Goal: Find specific page/section: Find specific page/section

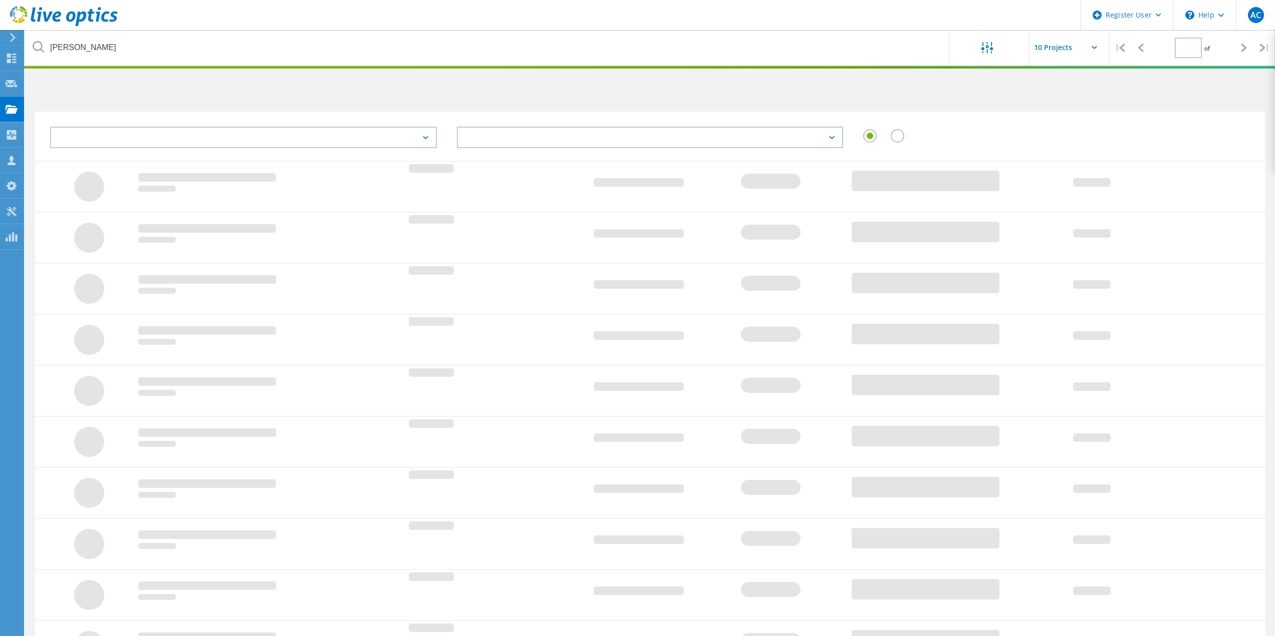
type input "1"
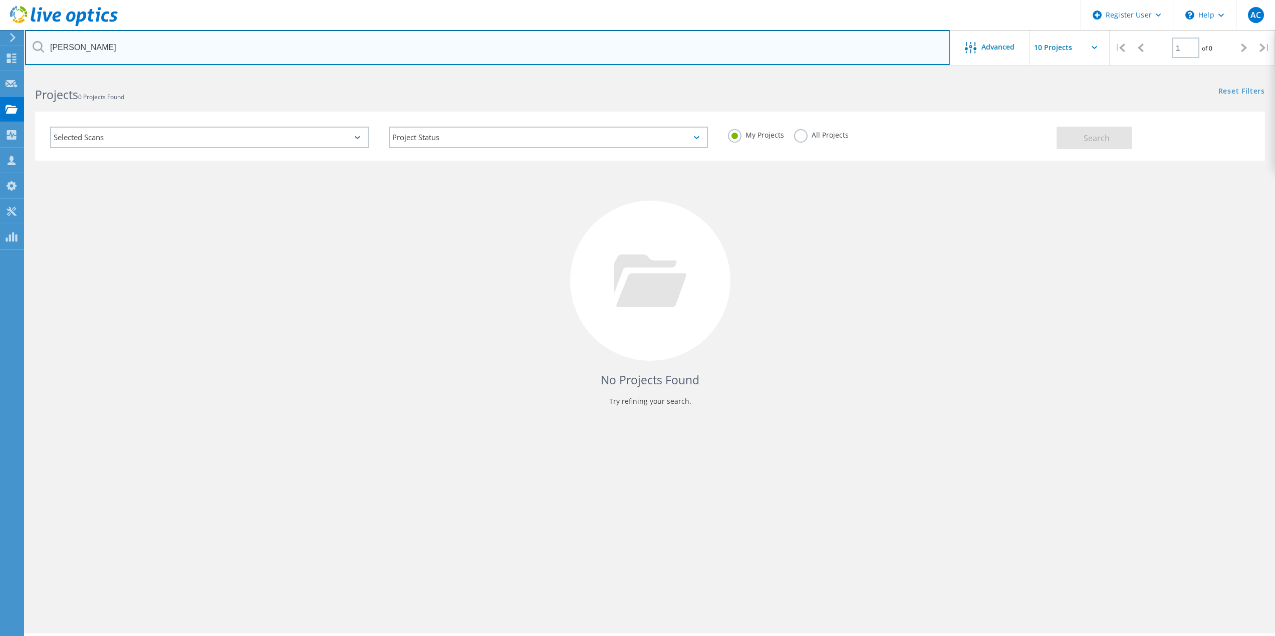
drag, startPoint x: 99, startPoint y: 46, endPoint x: 39, endPoint y: 43, distance: 60.7
click at [39, 43] on div "hall prangle" at bounding box center [487, 47] width 924 height 35
type input "[PERSON_NAME]"
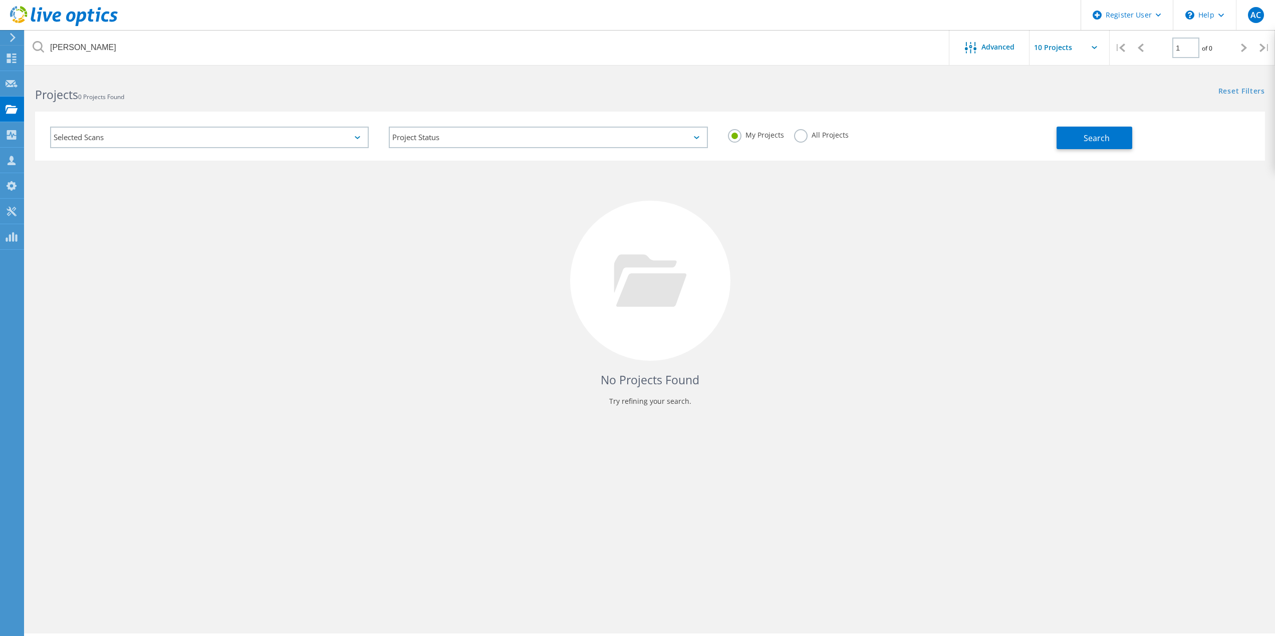
click at [812, 133] on label "All Projects" at bounding box center [821, 134] width 55 height 10
click at [0, 0] on input "All Projects" at bounding box center [0, 0] width 0 height 0
click at [1127, 141] on button "Search" at bounding box center [1094, 138] width 76 height 23
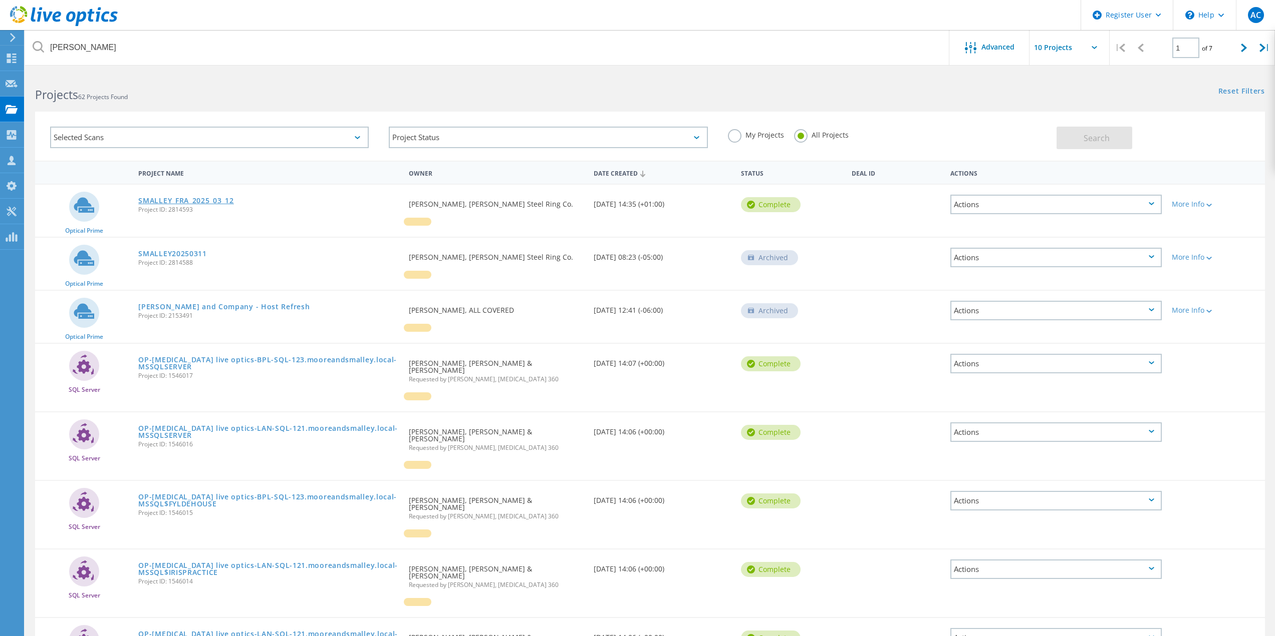
click at [198, 203] on link "SMALLEY_FRA_2025_03_12" at bounding box center [185, 200] width 95 height 7
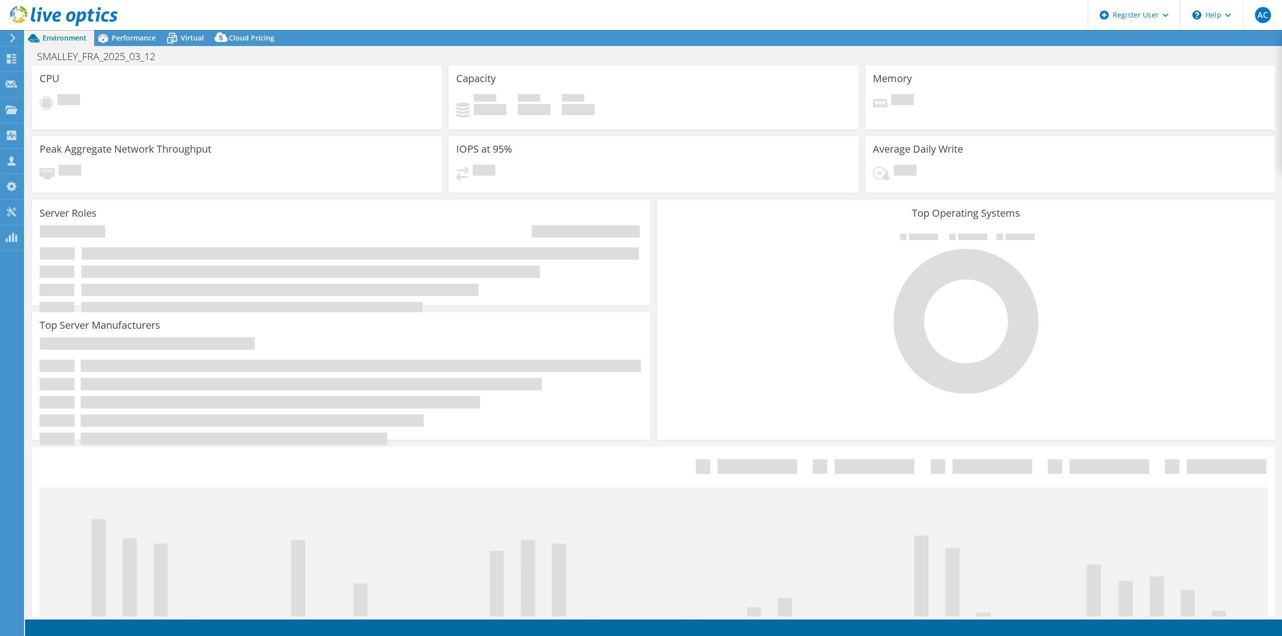
select select "USD"
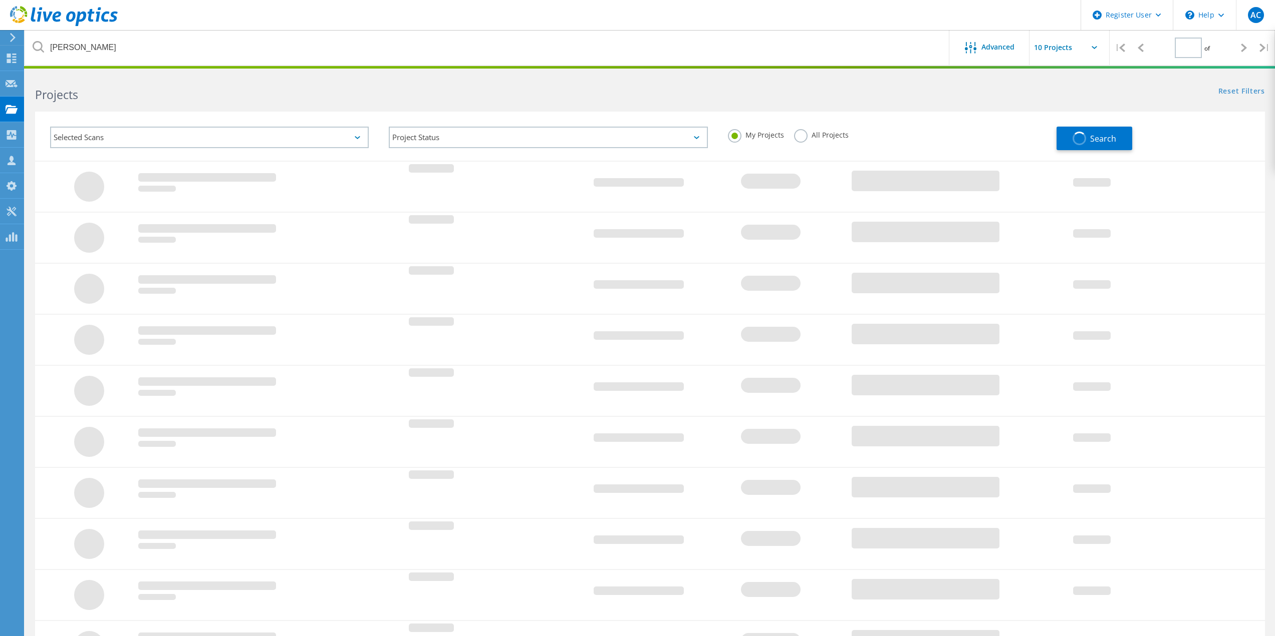
type input "1"
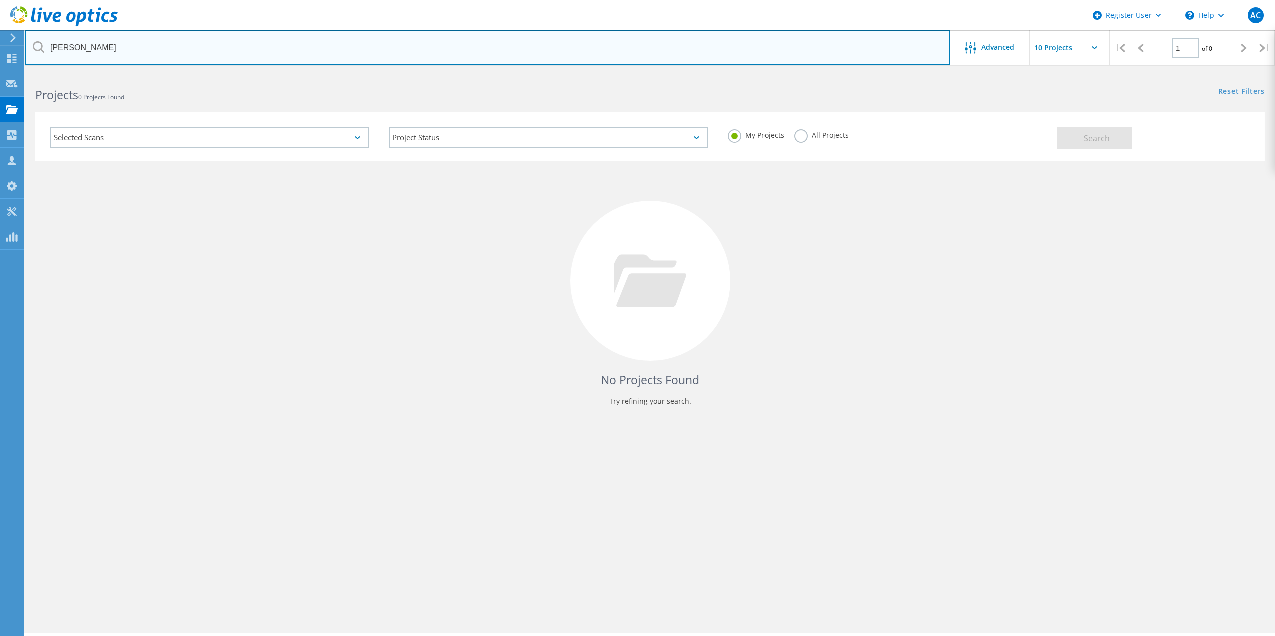
click at [260, 58] on input "smalley" at bounding box center [487, 47] width 924 height 35
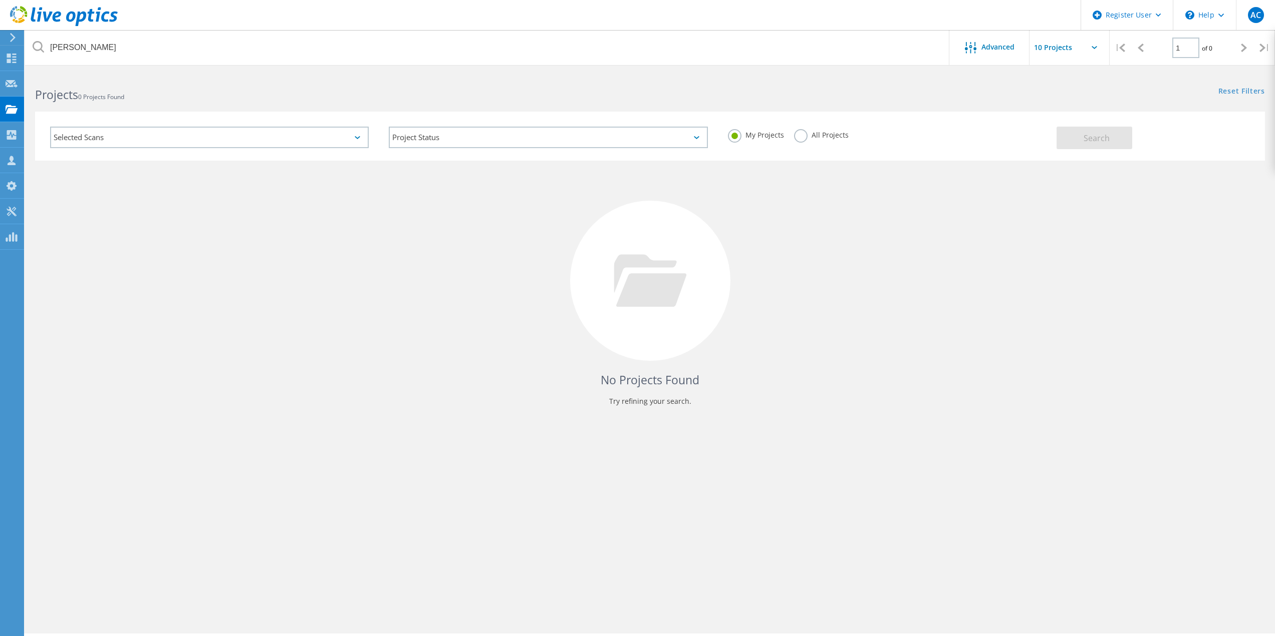
click at [817, 138] on label "All Projects" at bounding box center [821, 134] width 55 height 10
click at [0, 0] on input "All Projects" at bounding box center [0, 0] width 0 height 0
click at [1093, 139] on span "Search" at bounding box center [1096, 138] width 26 height 11
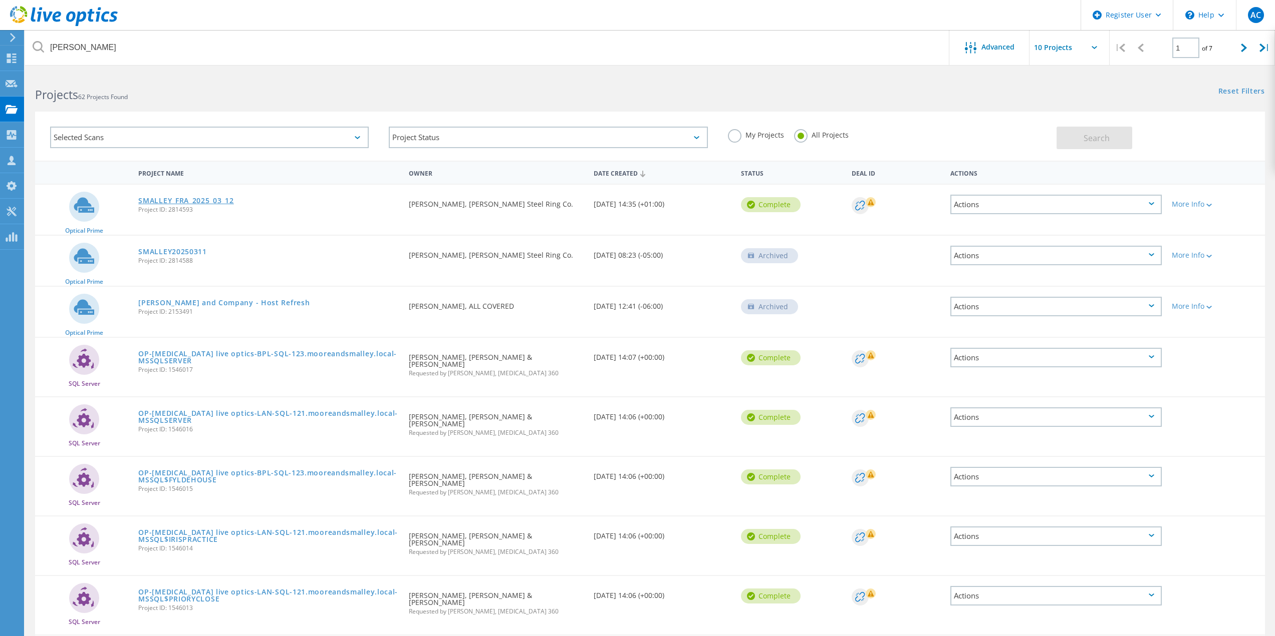
click at [194, 198] on link "SMALLEY_FRA_2025_03_12" at bounding box center [185, 200] width 95 height 7
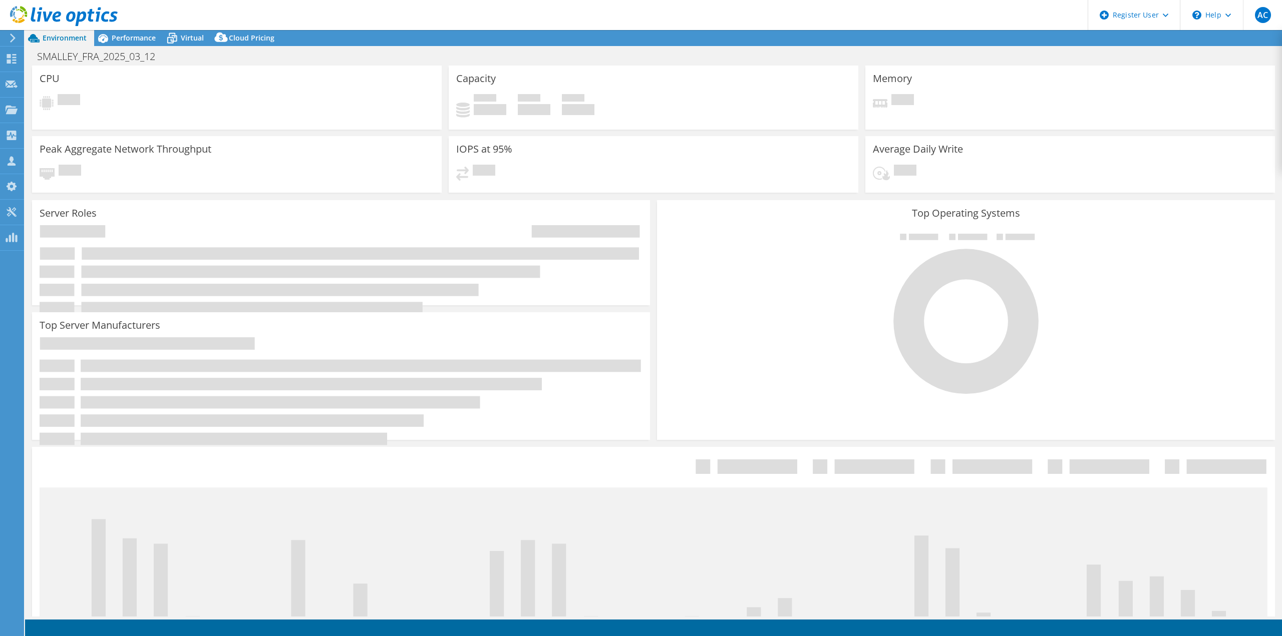
select select "USD"
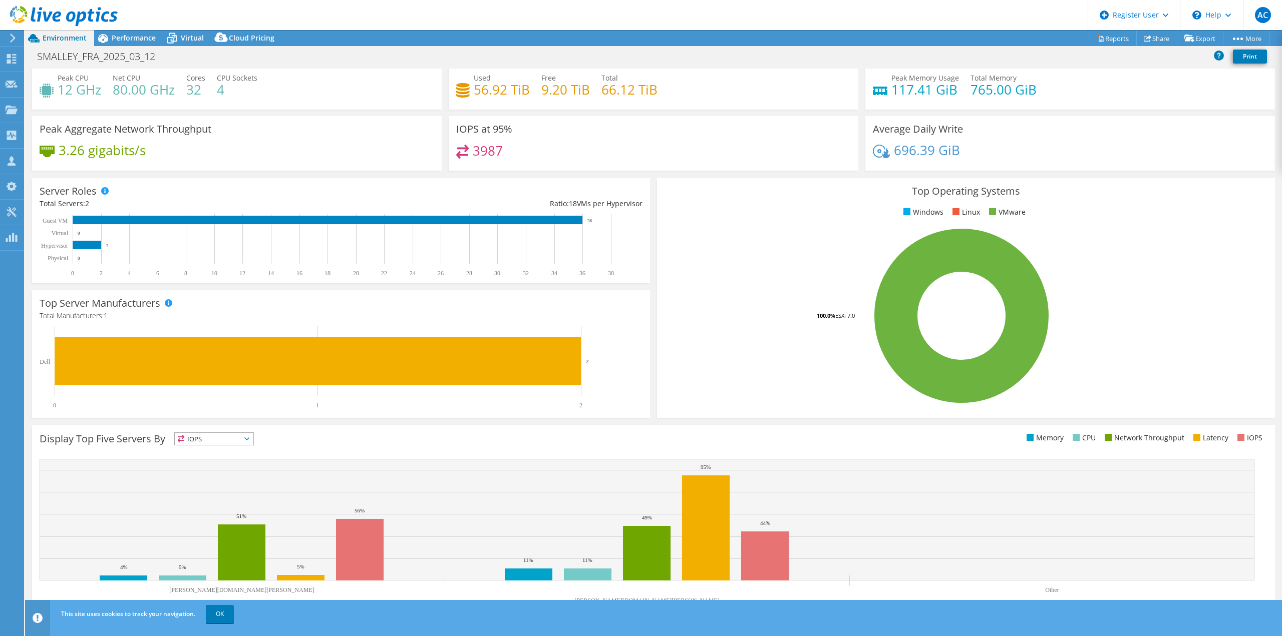
scroll to position [32, 0]
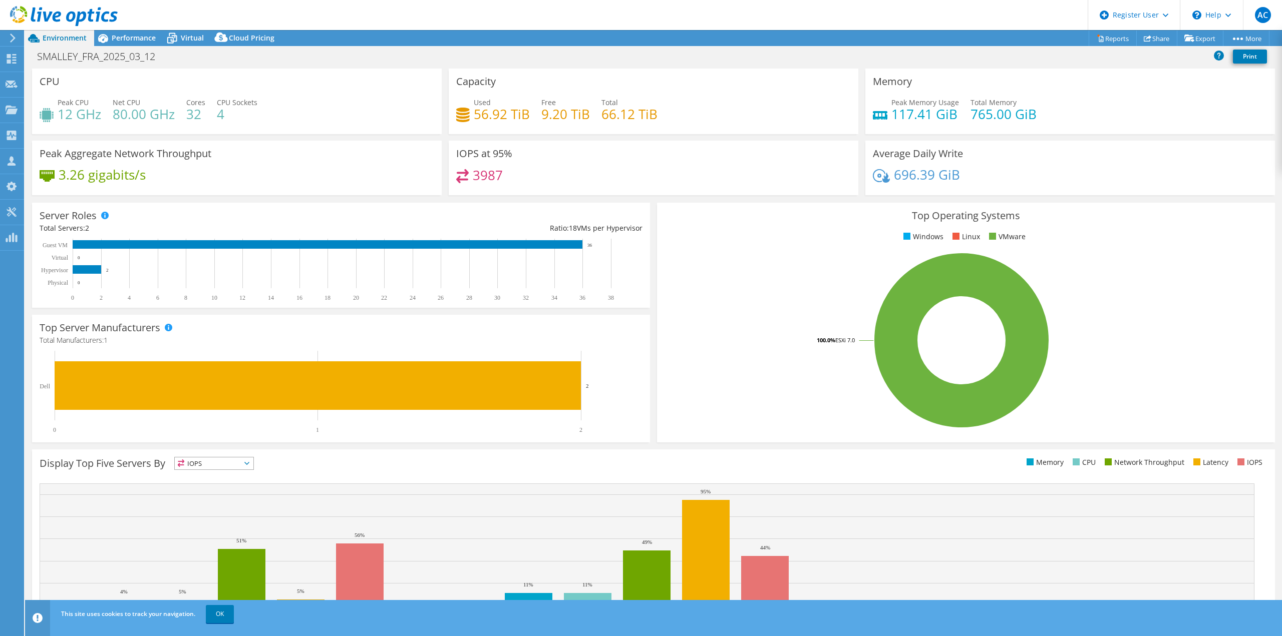
select select "USD"
